Goal: Information Seeking & Learning: Find specific fact

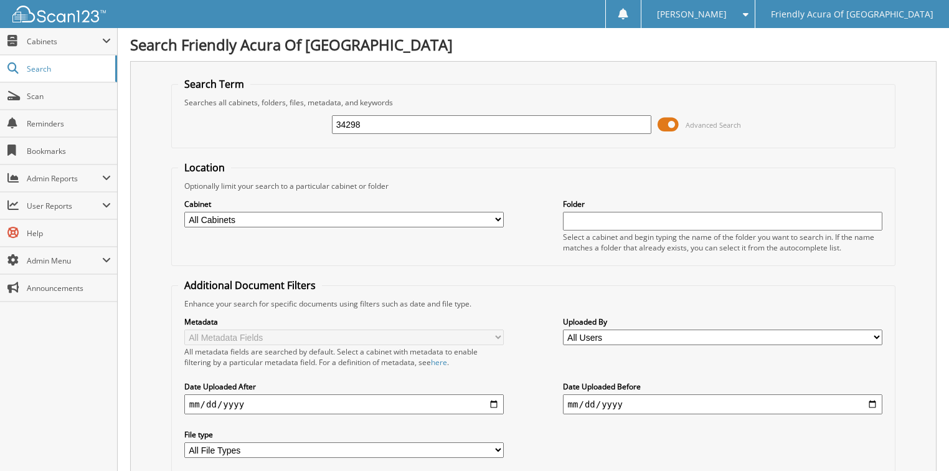
type input "34298"
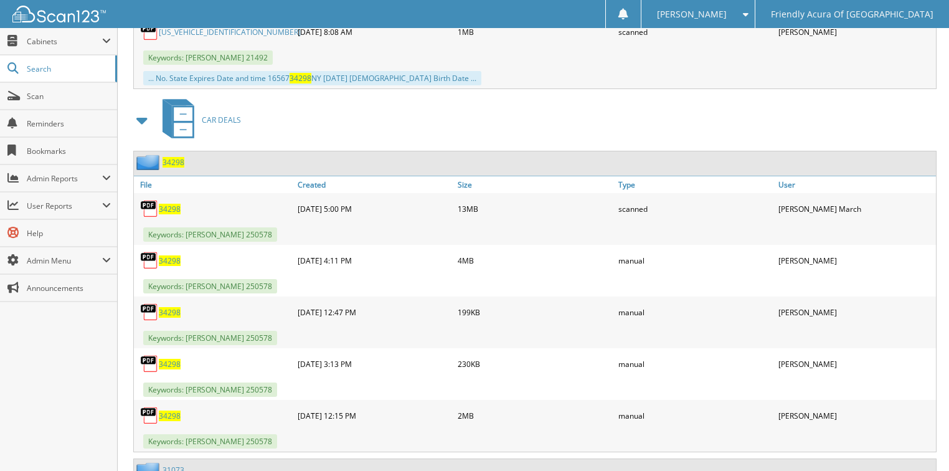
scroll to position [1395, 0]
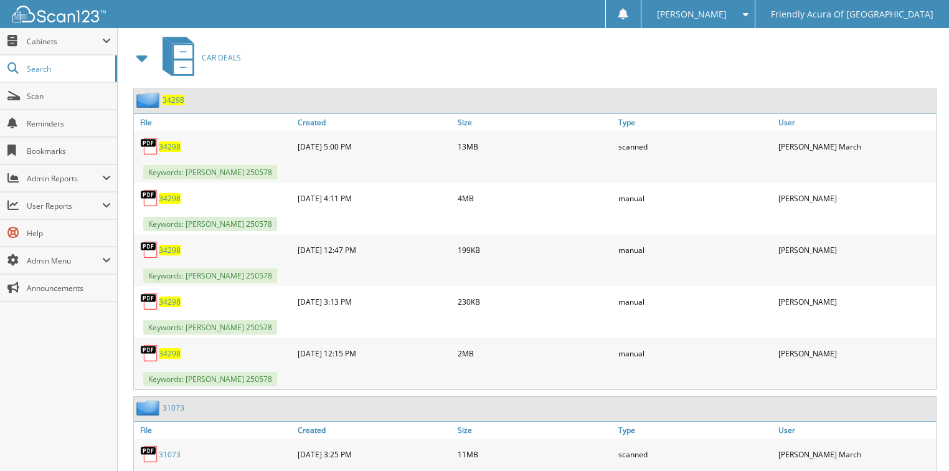
click at [171, 141] on span "34298" at bounding box center [170, 146] width 22 height 11
